Goal: Communication & Community: Answer question/provide support

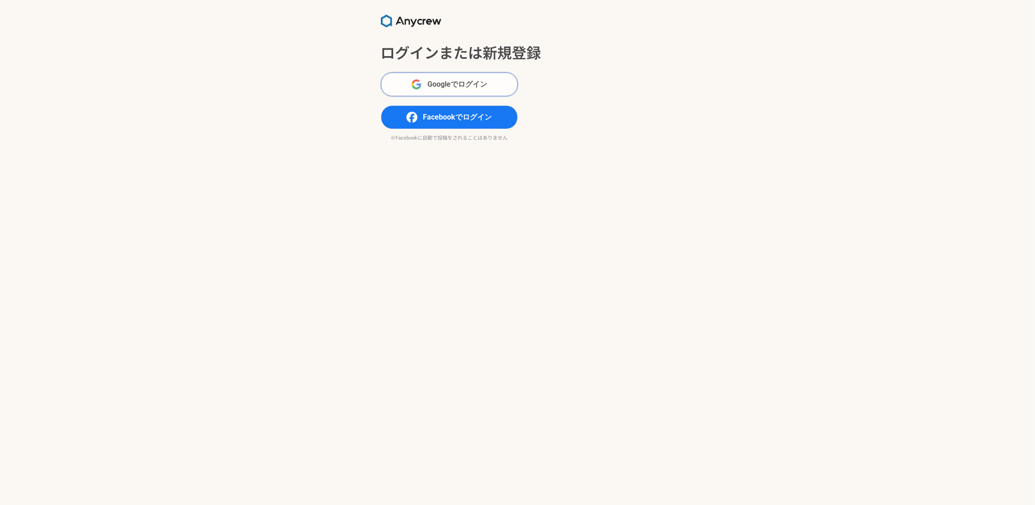
click at [454, 88] on span "Googleでログイン" at bounding box center [457, 84] width 60 height 11
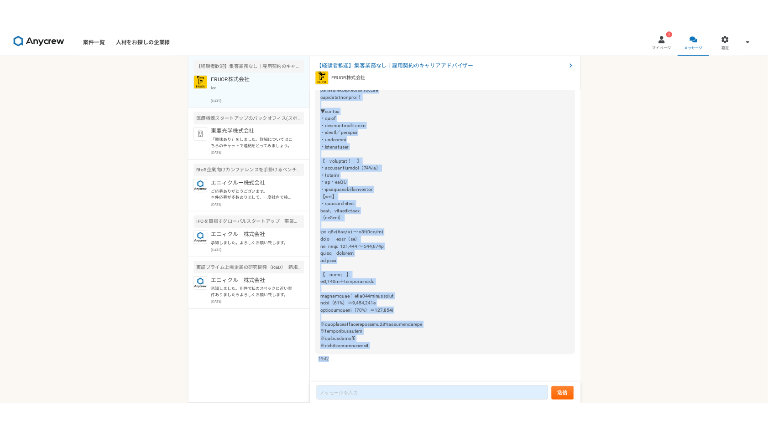
scroll to position [1561, 0]
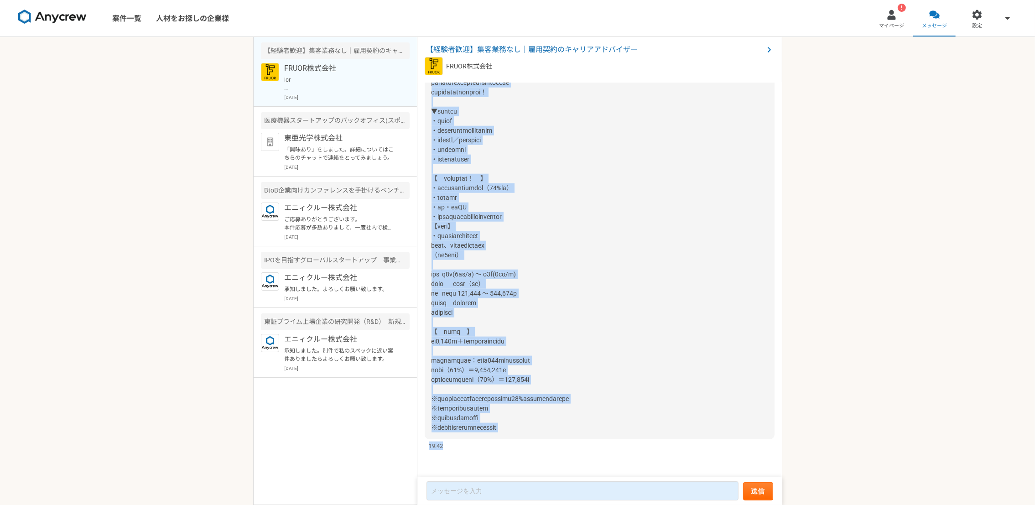
drag, startPoint x: 432, startPoint y: 179, endPoint x: 597, endPoint y: 426, distance: 297.6
click at [597, 426] on div at bounding box center [600, 154] width 350 height 569
copy span "loremipsumdolorsi。 ametconsect 【　adip　】 elitseddoeiusmodtemporinci utlaboreetdo…"
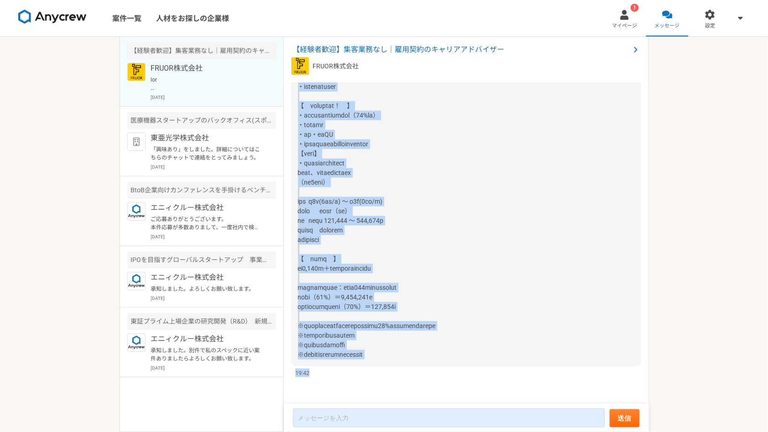
scroll to position [1634, 0]
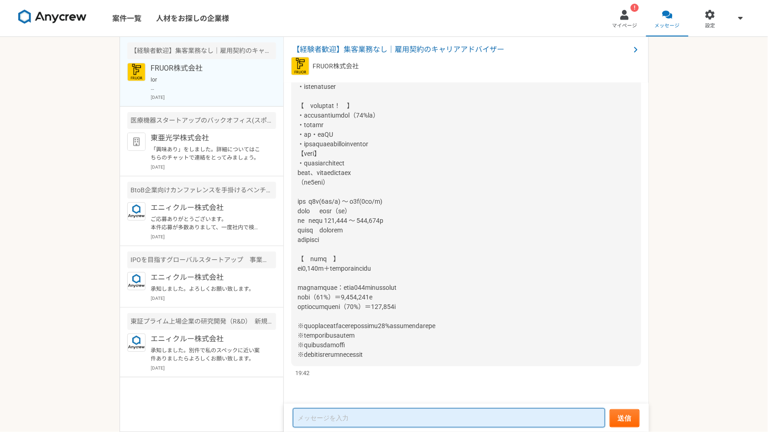
click at [329, 418] on textarea at bounding box center [449, 418] width 312 height 19
type textarea "o"
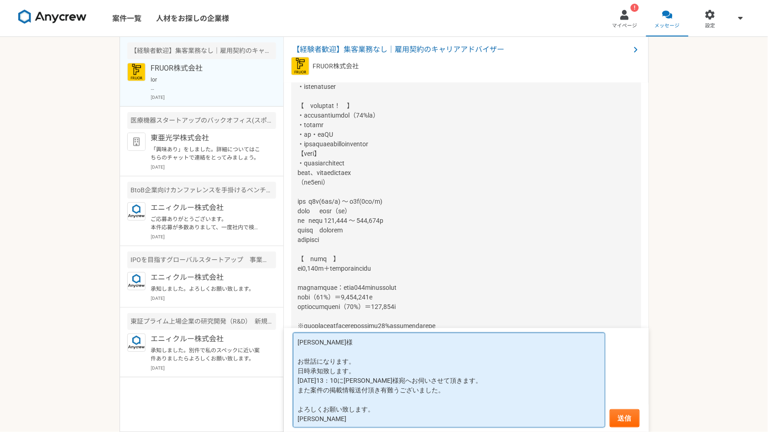
type textarea "[PERSON_NAME]様 お世話になります。 日時承知致します。 [DATE]13：10に[PERSON_NAME]様宛へお伺いさせて頂きます。 また案件…"
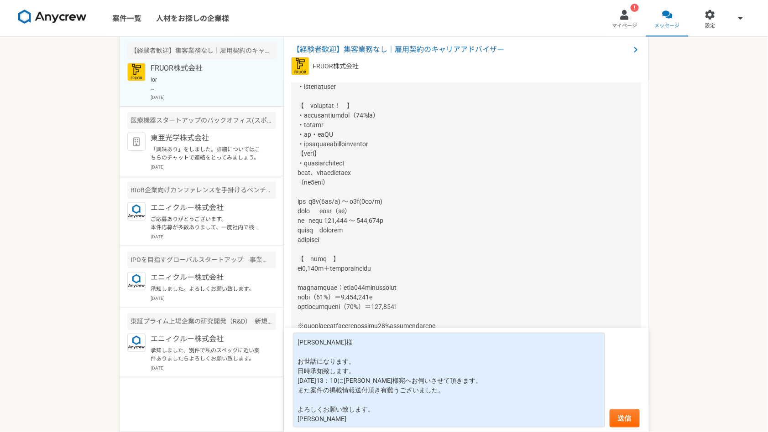
click at [333, 220] on span at bounding box center [367, 81] width 138 height 553
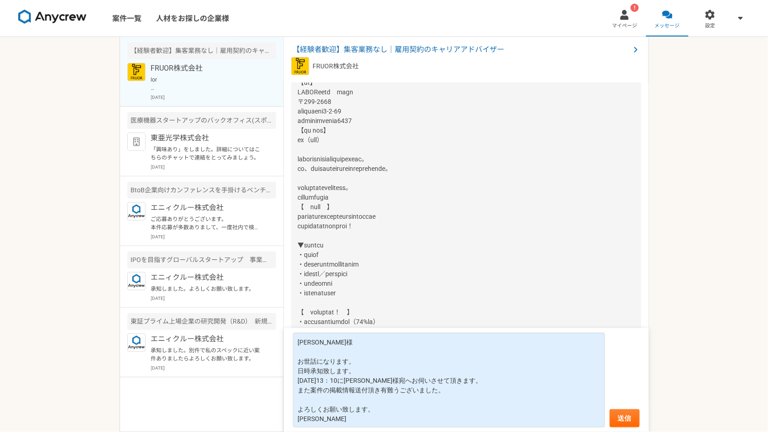
scroll to position [1223, 0]
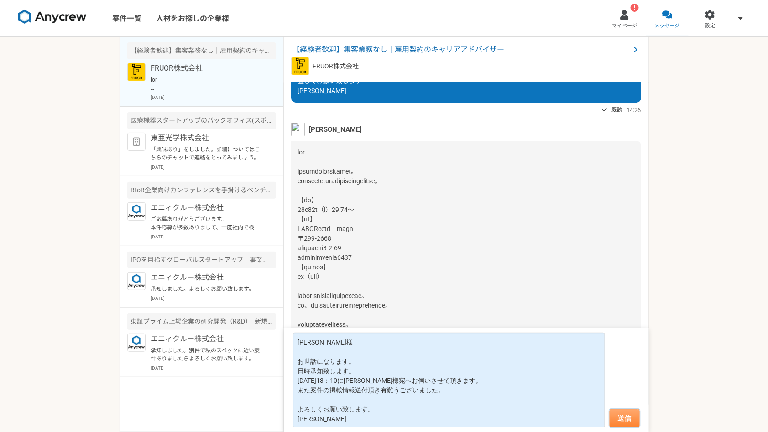
click at [628, 417] on button "送信" at bounding box center [624, 419] width 30 height 18
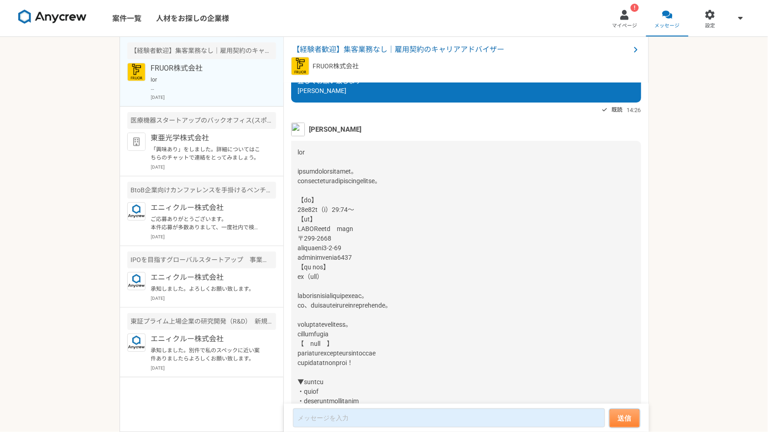
scroll to position [1752, 0]
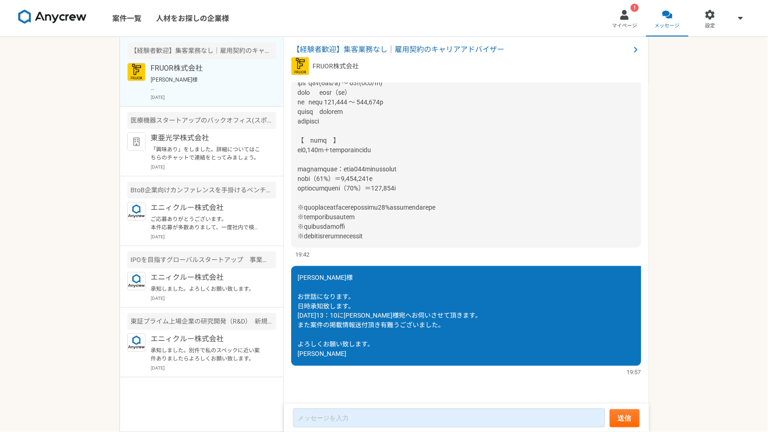
click at [39, 191] on div "案件一覧 人材をお探しの企業様 ! マイページ メッセージ 設定 【経験者歓迎】集客業務なし｜雇用契約のキャリアアドバイザー FRUOR株式会社 [PERSO…" at bounding box center [384, 216] width 768 height 432
click at [190, 138] on p "東亜光学株式会社" at bounding box center [207, 138] width 113 height 11
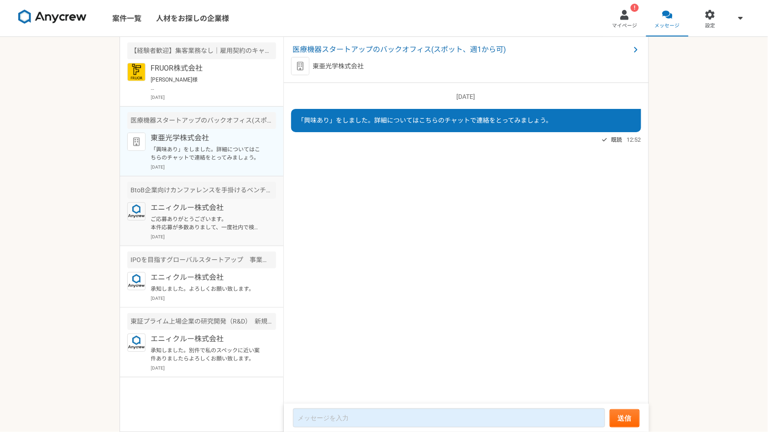
click at [191, 205] on p "エニィクルー株式会社" at bounding box center [207, 208] width 113 height 11
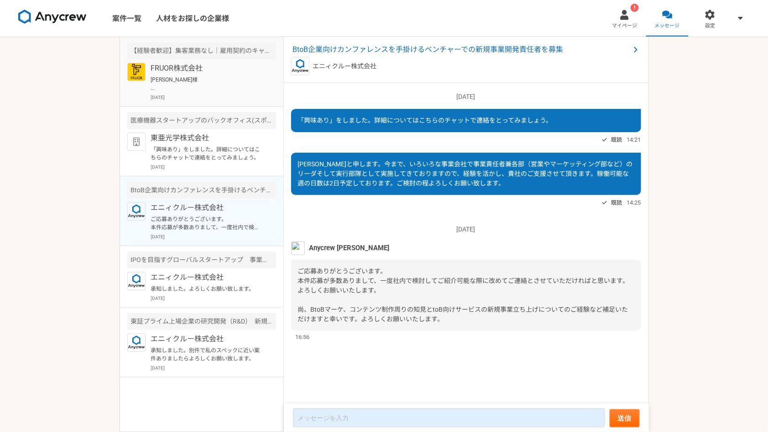
click at [190, 89] on p "[PERSON_NAME]様 お世話になります。 日時承知致します。 [DATE]13：10に[PERSON_NAME]様宛へお伺いさせて頂きます。 また案件…" at bounding box center [207, 84] width 113 height 16
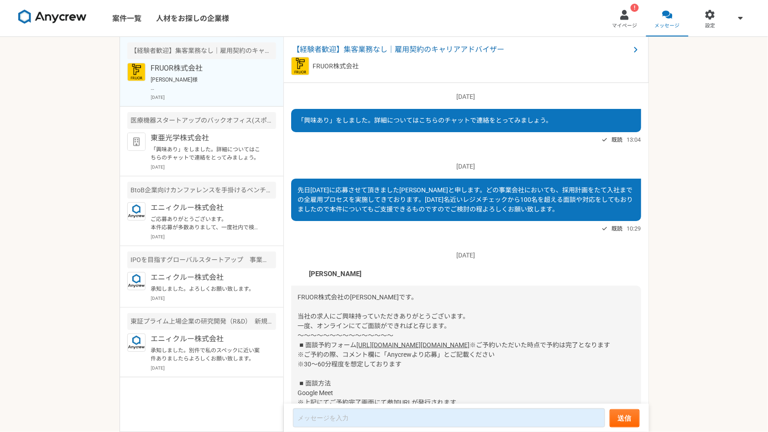
scroll to position [1752, 0]
